Goal: Task Accomplishment & Management: Manage account settings

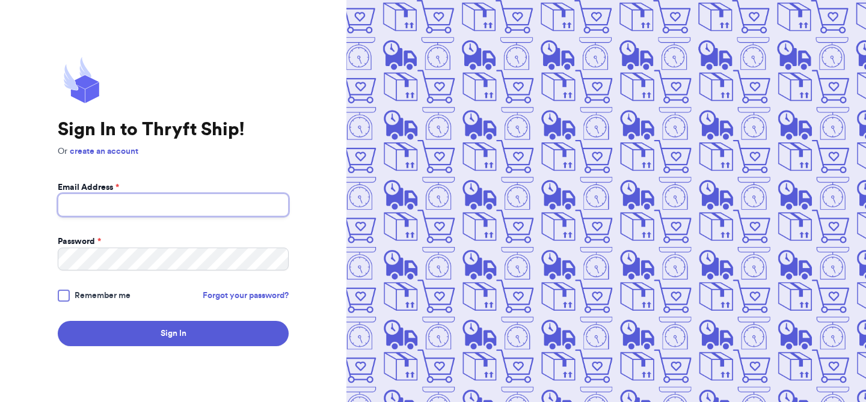
type input "[EMAIL_ADDRESS][DOMAIN_NAME]"
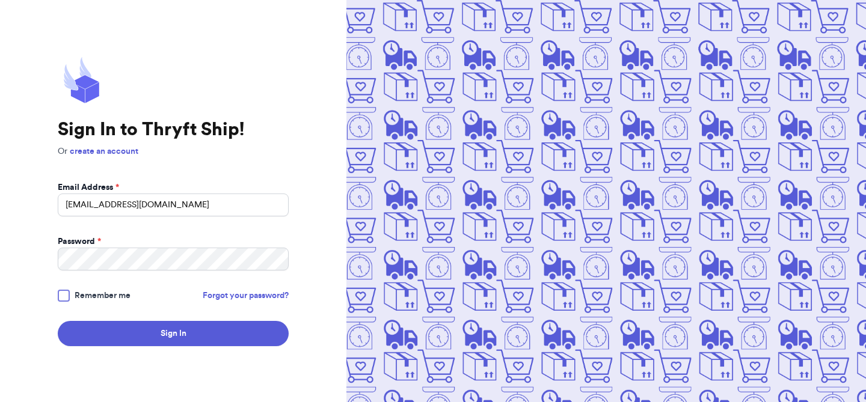
click at [88, 299] on span "Remember me" at bounding box center [103, 296] width 56 height 12
click at [0, 0] on input "Remember me" at bounding box center [0, 0] width 0 height 0
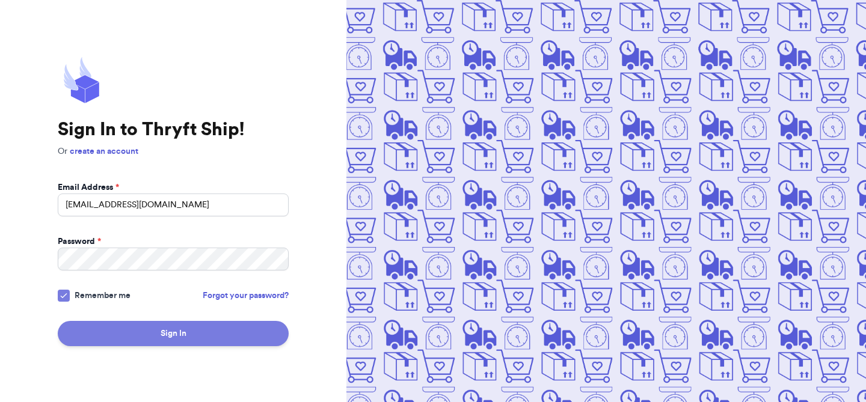
click at [128, 331] on button "Sign In" at bounding box center [173, 333] width 231 height 25
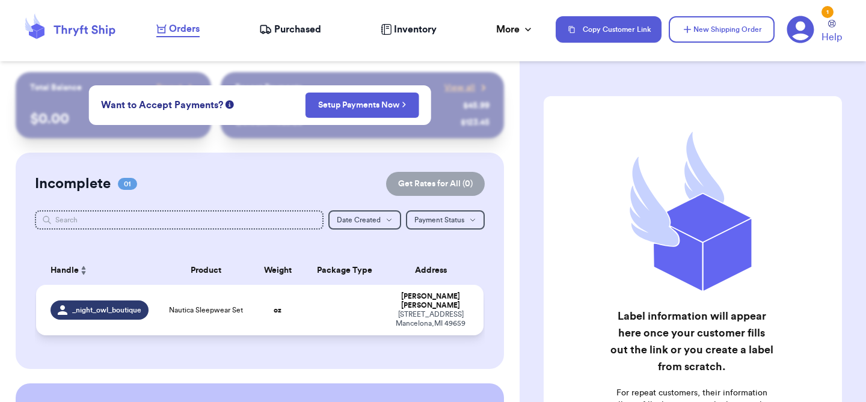
click at [108, 310] on div "_night_owl_boutique" at bounding box center [100, 310] width 98 height 19
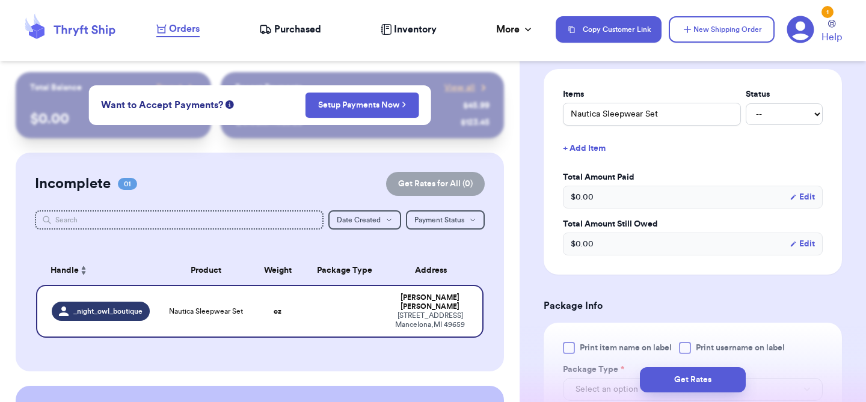
scroll to position [280, 0]
click at [787, 111] on select "-- Paid Owes" at bounding box center [784, 114] width 77 height 22
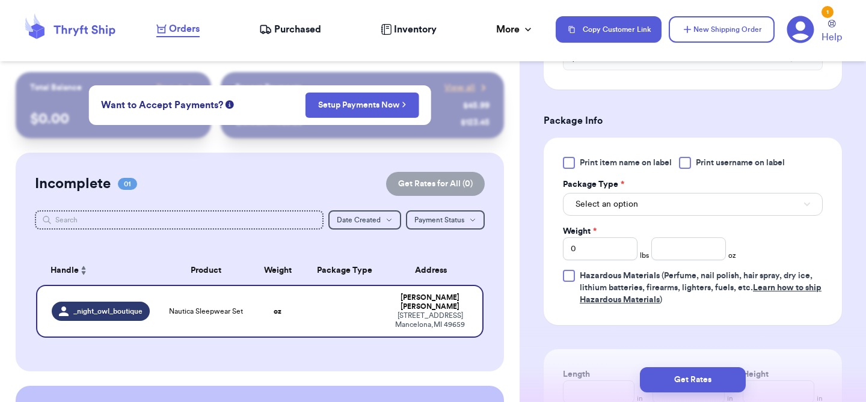
scroll to position [464, 0]
click at [662, 211] on button "Select an option" at bounding box center [693, 205] width 260 height 23
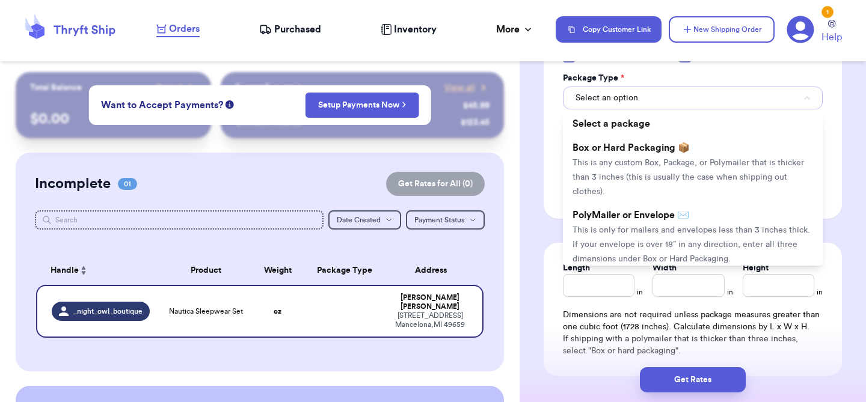
scroll to position [574, 0]
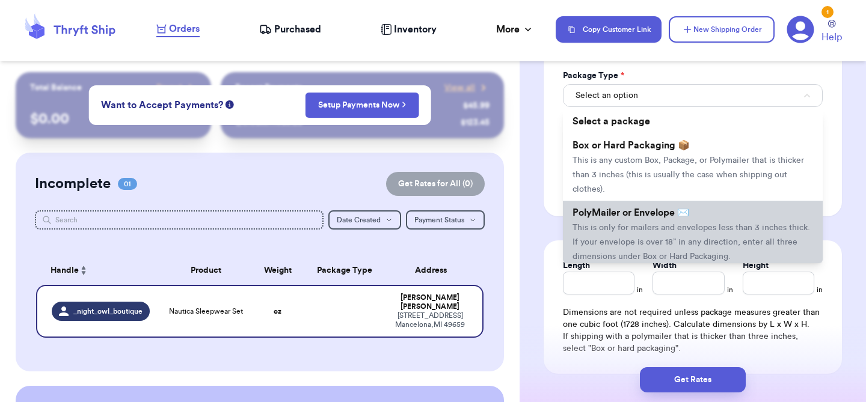
click at [661, 218] on span "PolyMailer or Envelope ✉️" at bounding box center [631, 213] width 117 height 10
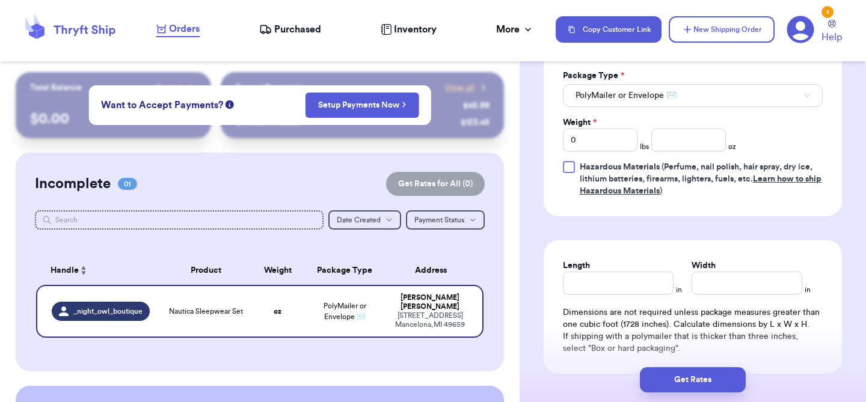
scroll to position [580, 0]
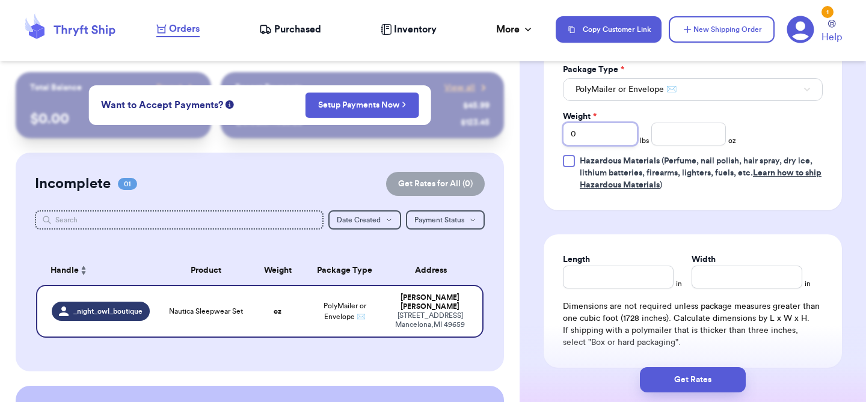
click at [613, 145] on input "0" at bounding box center [600, 134] width 75 height 23
type input "1"
click at [674, 141] on input "number" at bounding box center [688, 134] width 75 height 23
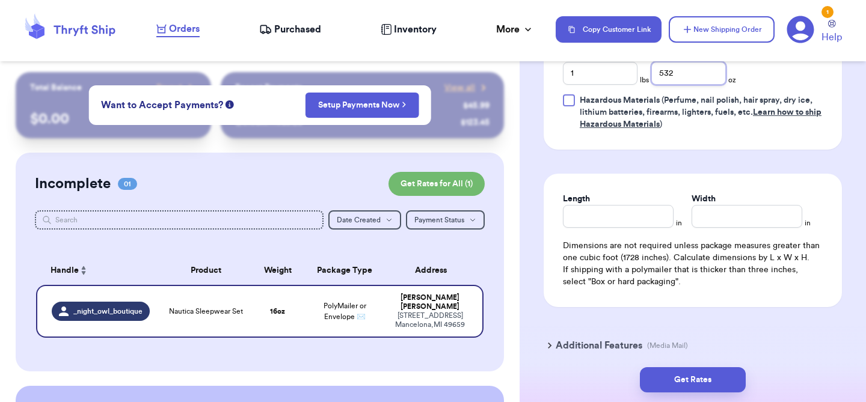
scroll to position [644, 0]
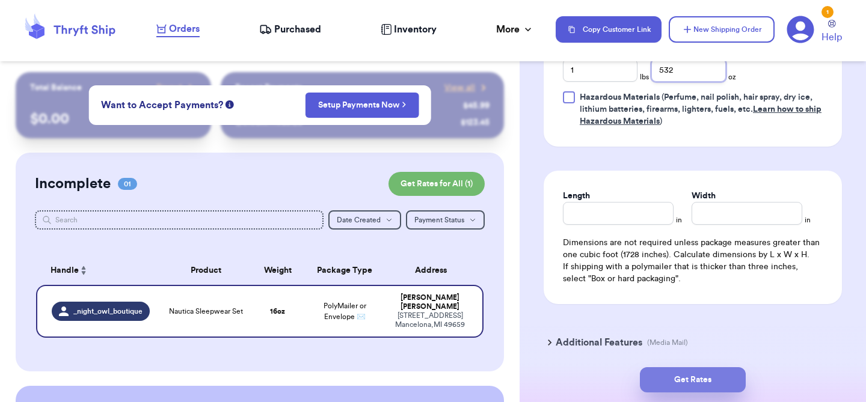
type input "532"
click at [689, 382] on button "Get Rates" at bounding box center [693, 380] width 106 height 25
type input "33"
type input "4"
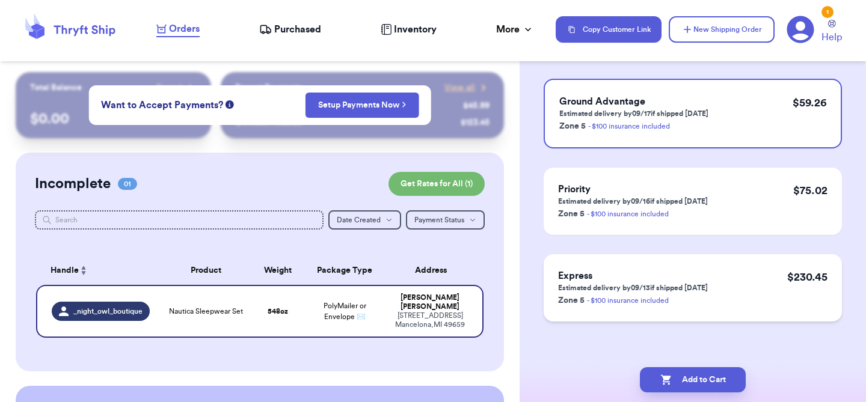
scroll to position [0, 0]
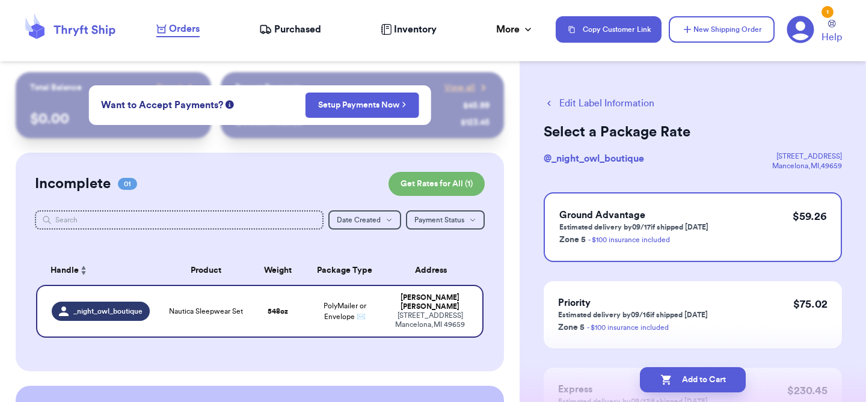
click at [582, 109] on button "Edit Label Information" at bounding box center [599, 103] width 111 height 14
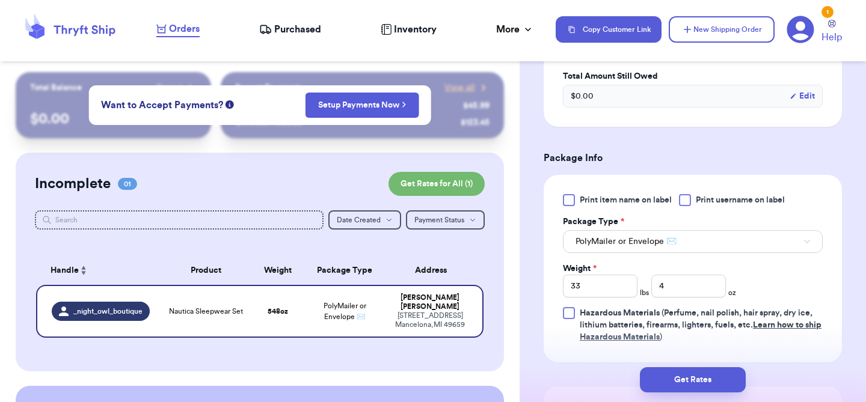
scroll to position [431, 0]
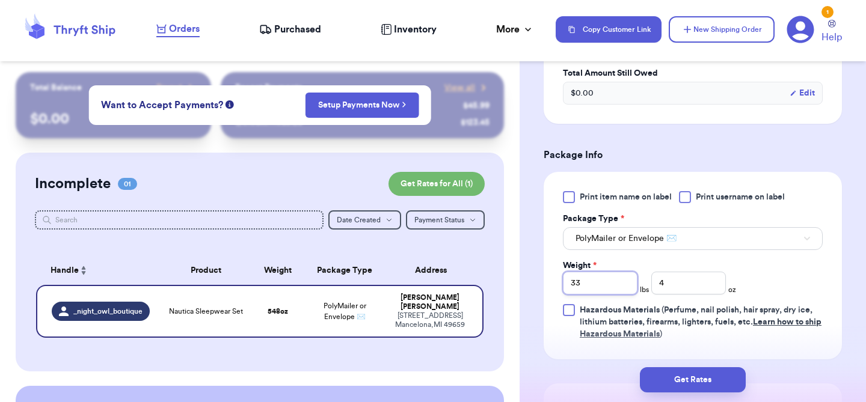
click at [609, 283] on input "33" at bounding box center [600, 283] width 75 height 23
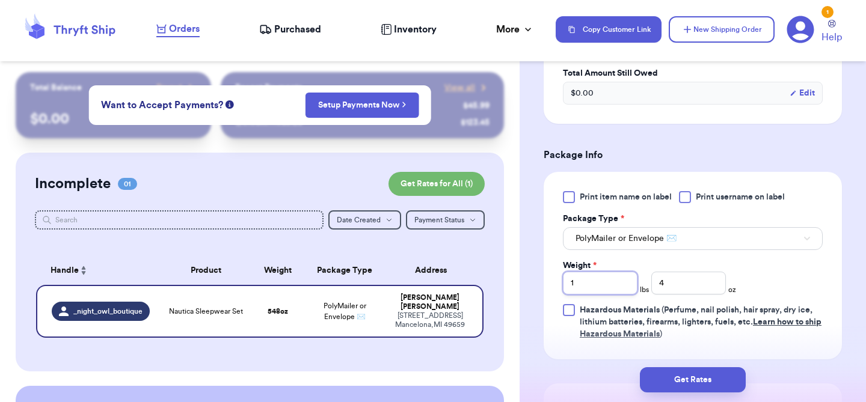
type input "1"
click at [671, 285] on input "4" at bounding box center [688, 283] width 75 height 23
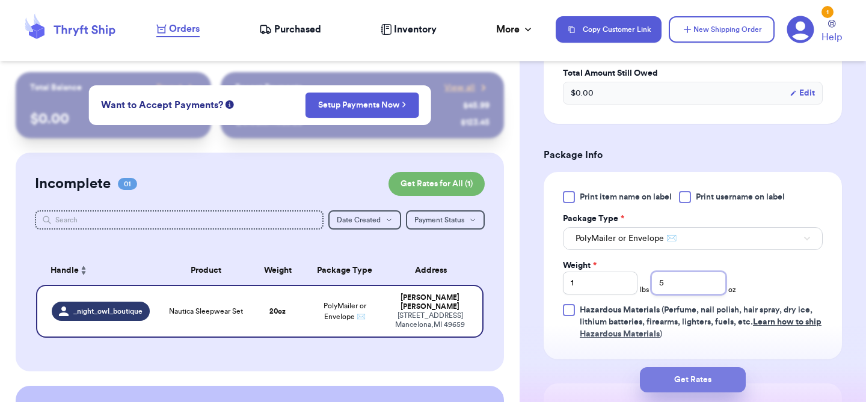
type input "5"
click at [709, 387] on button "Get Rates" at bounding box center [693, 380] width 106 height 25
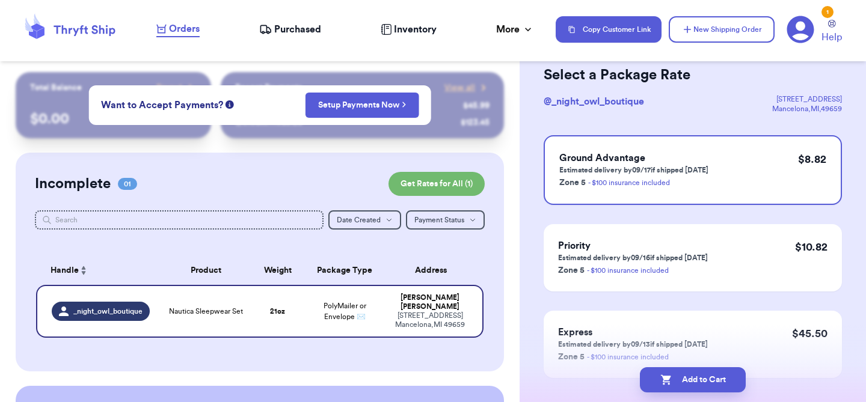
scroll to position [28, 0]
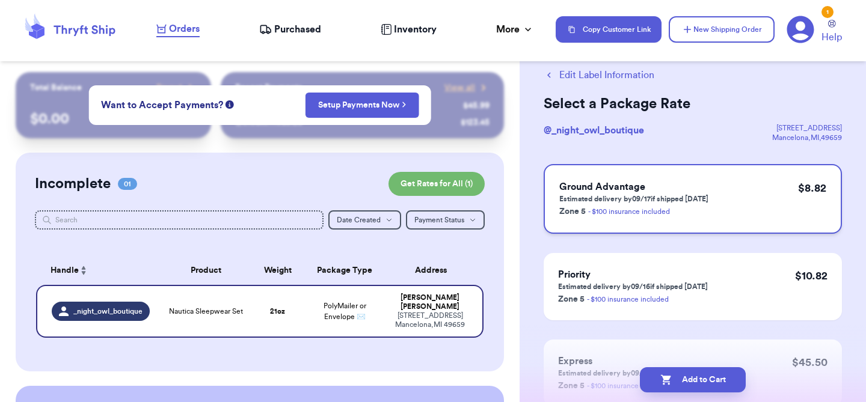
click at [583, 198] on p "Estimated delivery by 09/17 if shipped [DATE]" at bounding box center [633, 199] width 149 height 10
click at [784, 186] on div "Ground Advantage Estimated delivery by 09/17 if shipped [DATE] Zone 5 - $100 in…" at bounding box center [693, 199] width 298 height 70
click at [817, 190] on p "$ 8.82" at bounding box center [812, 188] width 28 height 17
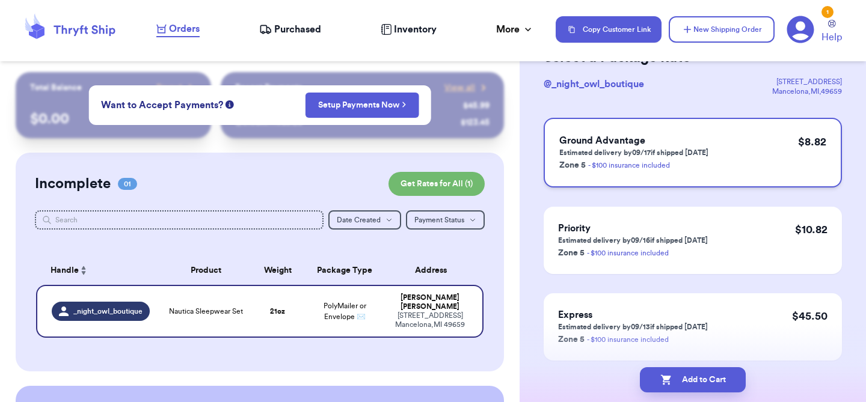
scroll to position [5, 0]
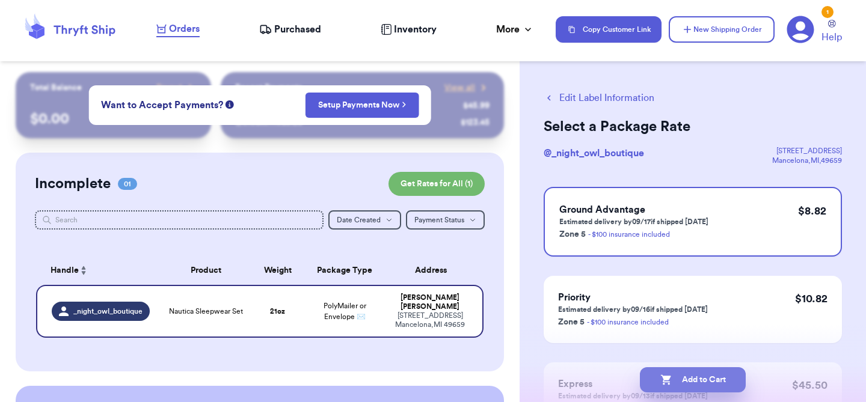
click at [685, 376] on button "Add to Cart" at bounding box center [693, 380] width 106 height 25
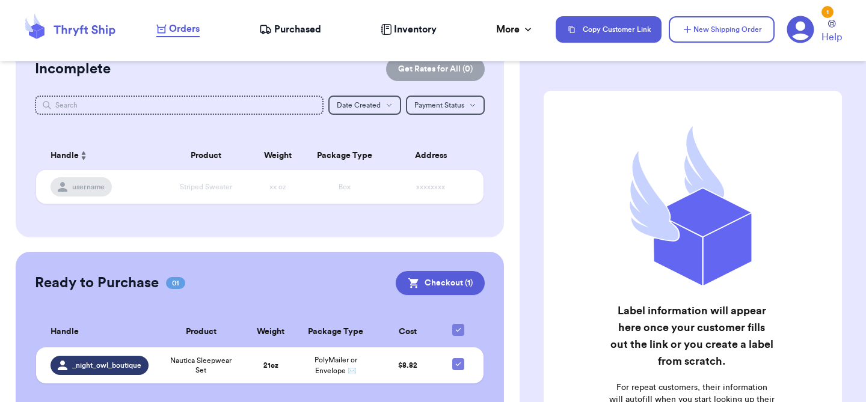
scroll to position [143, 0]
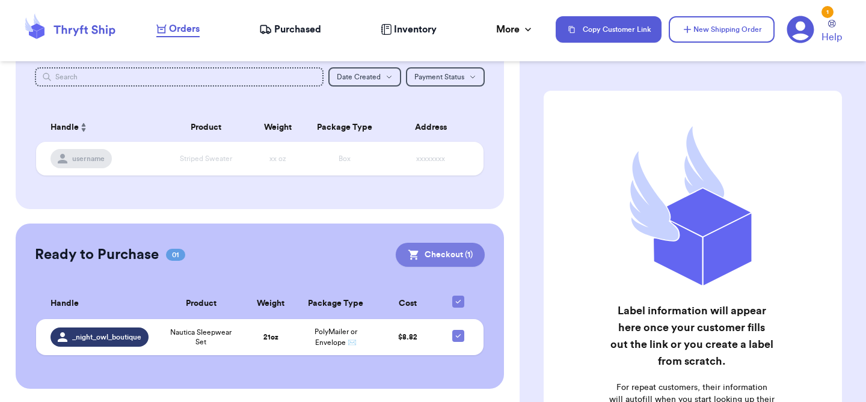
click at [451, 253] on button "Checkout ( 1 )" at bounding box center [440, 255] width 89 height 24
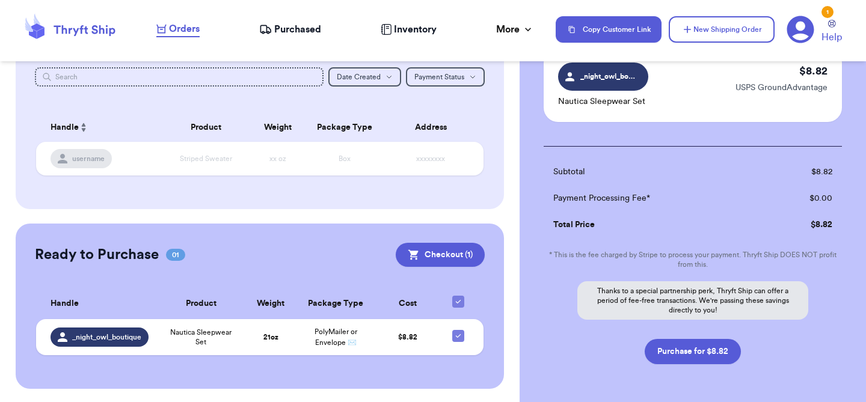
scroll to position [108, 0]
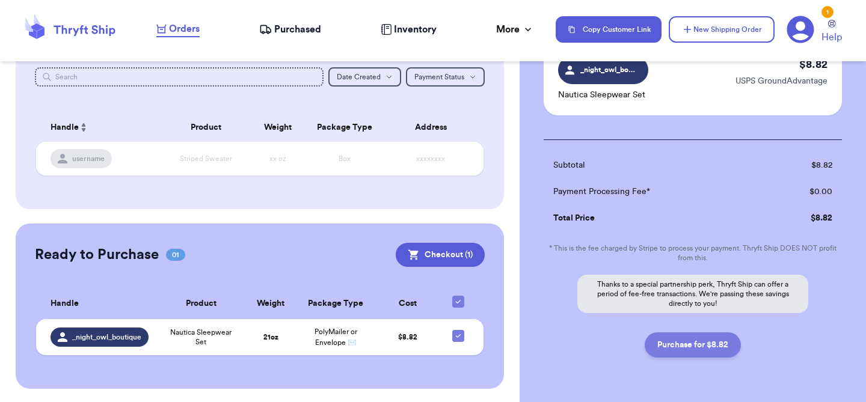
click at [697, 340] on button "Purchase for $8.82" at bounding box center [693, 345] width 96 height 25
checkbox input "false"
checkbox input "true"
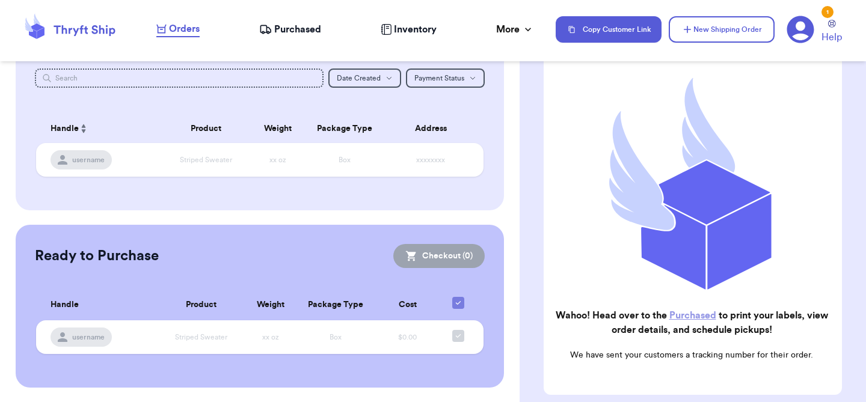
scroll to position [141, 0]
click at [432, 318] on th "Cost" at bounding box center [407, 306] width 65 height 31
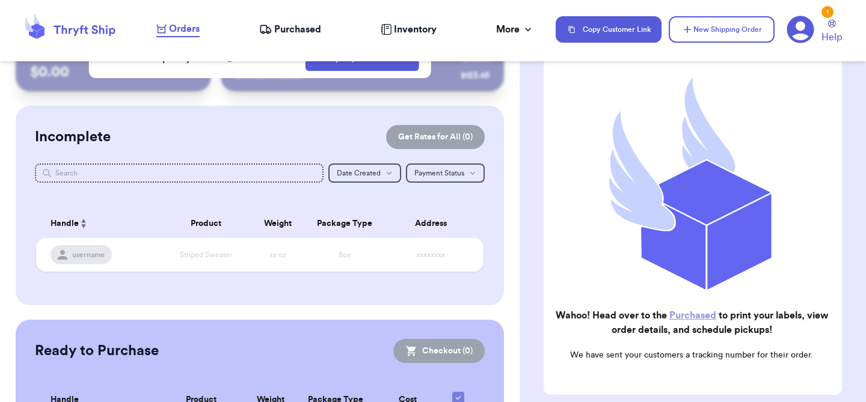
scroll to position [0, 0]
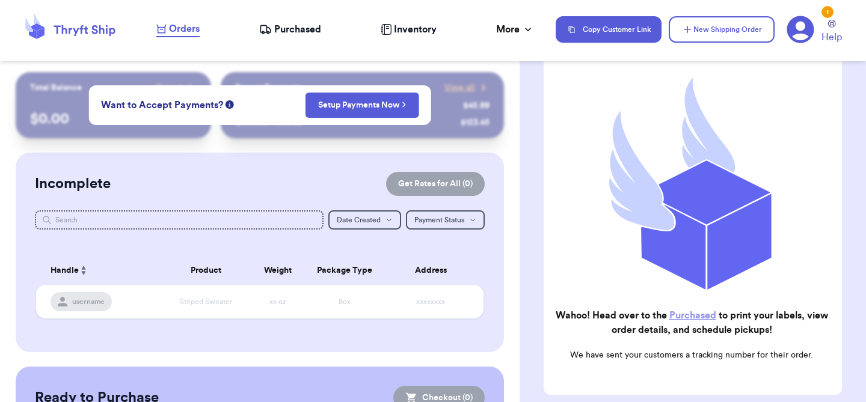
click at [310, 150] on div "Customer Link New Order Total Balance Payout $ 0.00 Recent Payments View all @ …" at bounding box center [260, 301] width 520 height 458
click at [200, 32] on div "Orders Purchased Inventory More Stats Completed Orders Payments Payouts" at bounding box center [349, 30] width 387 height 16
click at [265, 32] on icon at bounding box center [265, 28] width 10 height 7
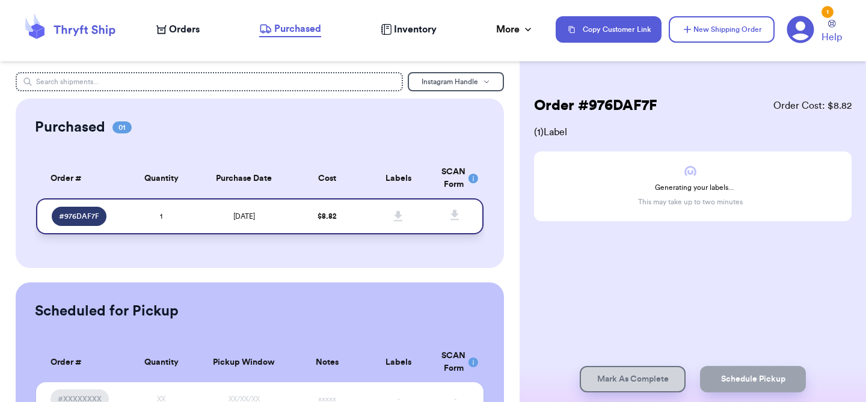
click at [312, 219] on td "$ 8.82" at bounding box center [327, 216] width 72 height 36
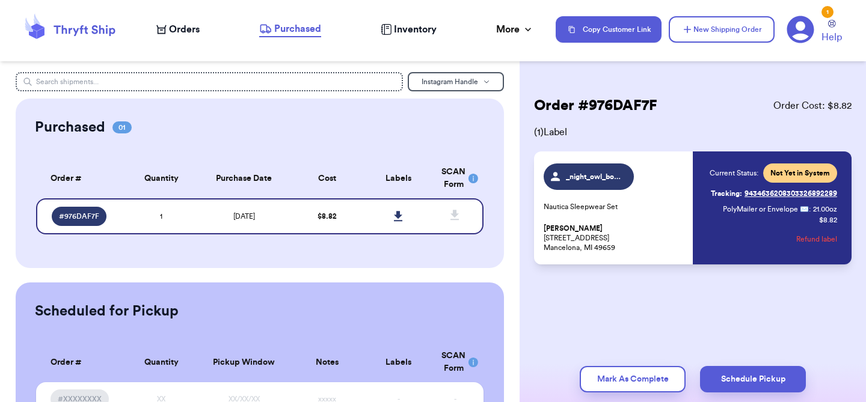
click at [576, 176] on span "_night_owl_boutique" at bounding box center [594, 177] width 57 height 10
click at [88, 212] on span "# 976DAF7F" at bounding box center [79, 217] width 40 height 10
click at [398, 215] on icon at bounding box center [398, 216] width 8 height 10
click at [400, 214] on icon at bounding box center [398, 216] width 8 height 10
click at [677, 378] on button "Mark As Complete" at bounding box center [633, 379] width 106 height 26
